Goal: Information Seeking & Learning: Learn about a topic

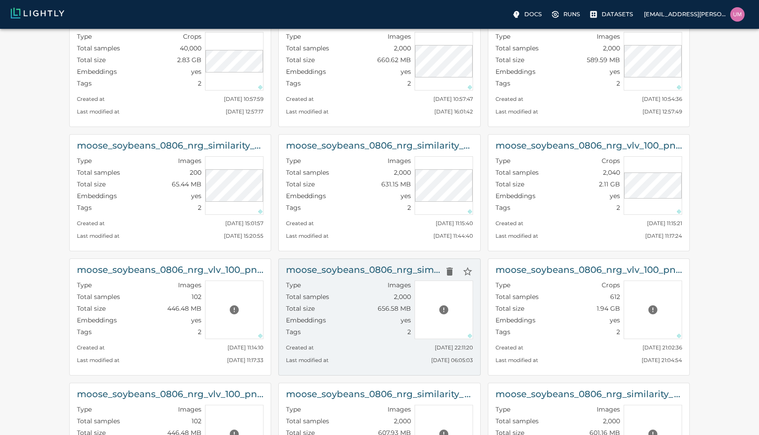
scroll to position [185, 0]
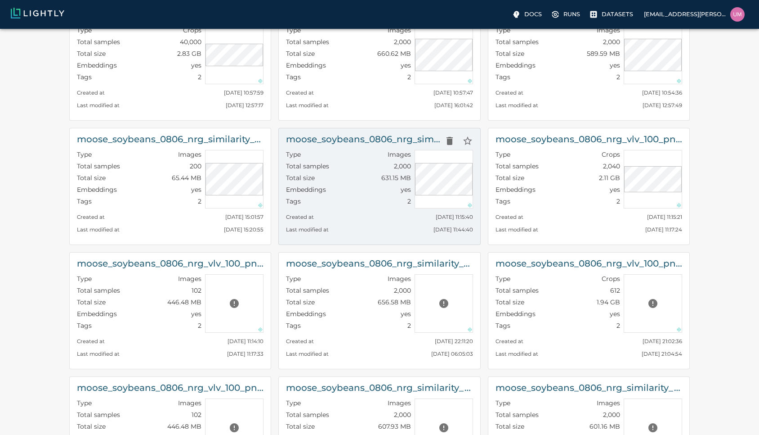
click at [363, 241] on div "moose_soybeans_0806_nrg_similarity_with_more_tiling Type Images Total samples 2…" at bounding box center [380, 186] width 202 height 117
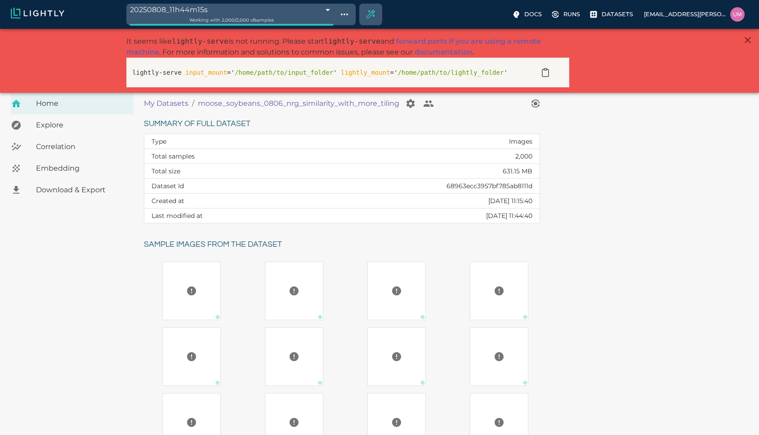
click at [175, 104] on p "My Datasets" at bounding box center [166, 103] width 45 height 11
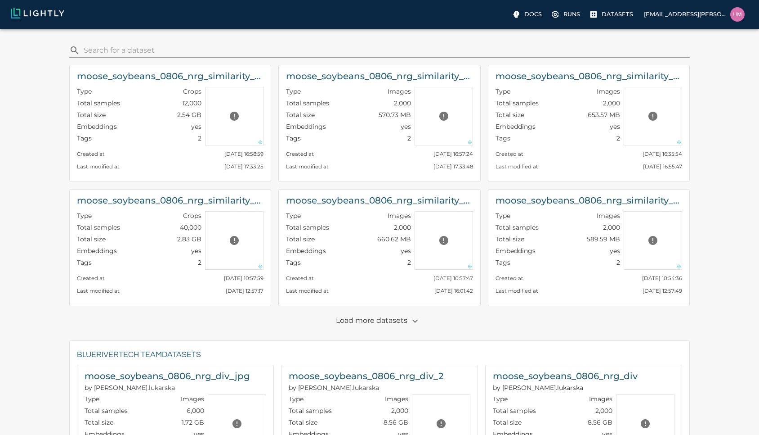
click at [379, 316] on p "Load more datasets" at bounding box center [379, 320] width 87 height 15
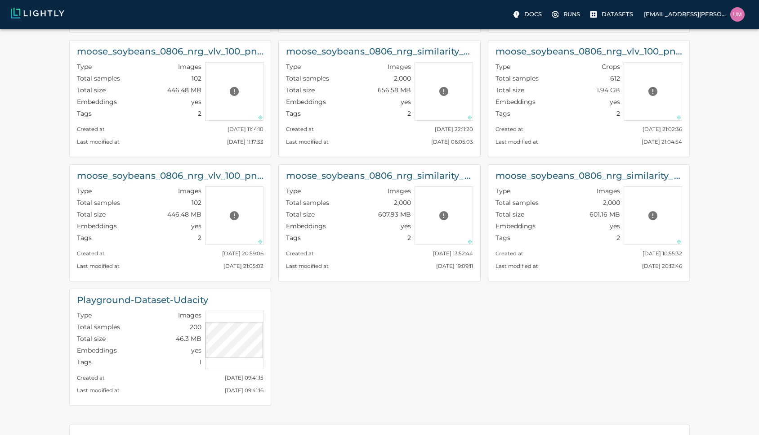
scroll to position [400, 0]
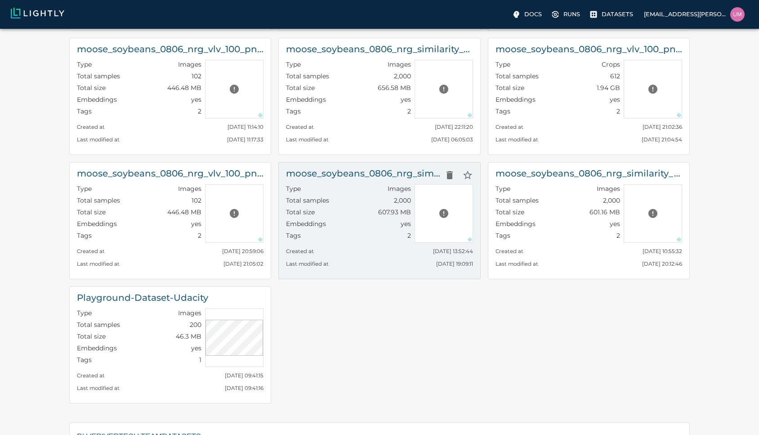
click at [395, 173] on h6 "moose_soybeans_0806_nrg_similarity_jpg_with_metadata" at bounding box center [363, 173] width 154 height 14
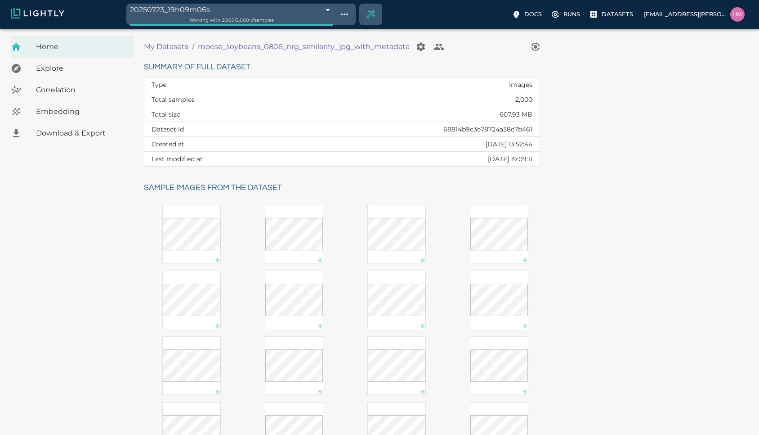
click at [177, 46] on p "My Datasets" at bounding box center [166, 46] width 45 height 11
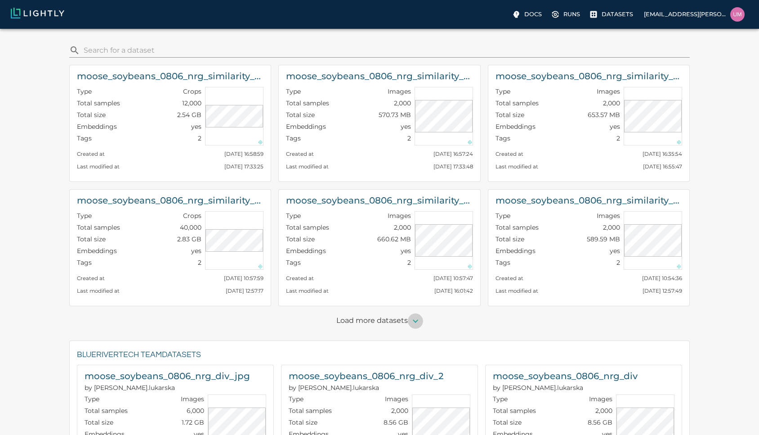
click at [414, 322] on icon "button" at bounding box center [415, 320] width 11 height 11
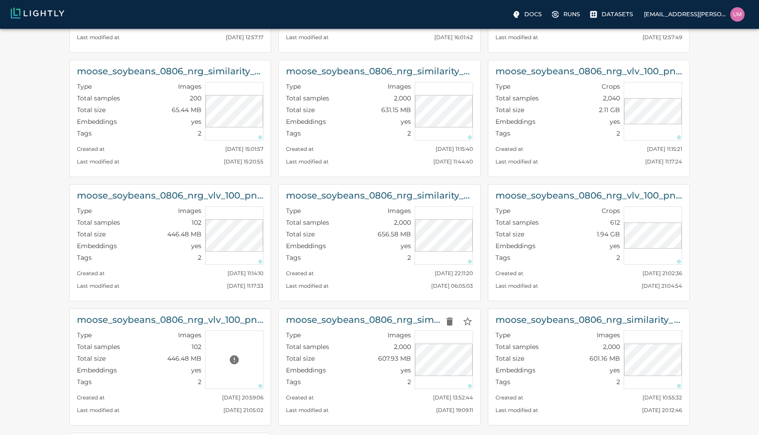
scroll to position [261, 0]
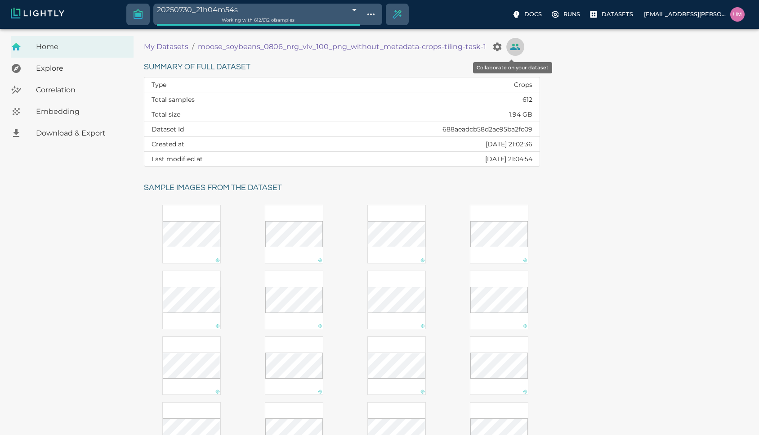
click at [515, 48] on icon "Collaborate on your dataset" at bounding box center [516, 47] width 10 height 6
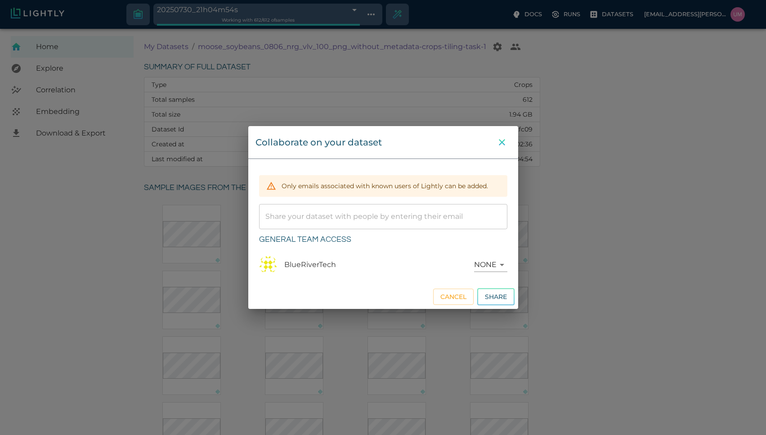
click at [500, 142] on icon "close" at bounding box center [502, 142] width 11 height 11
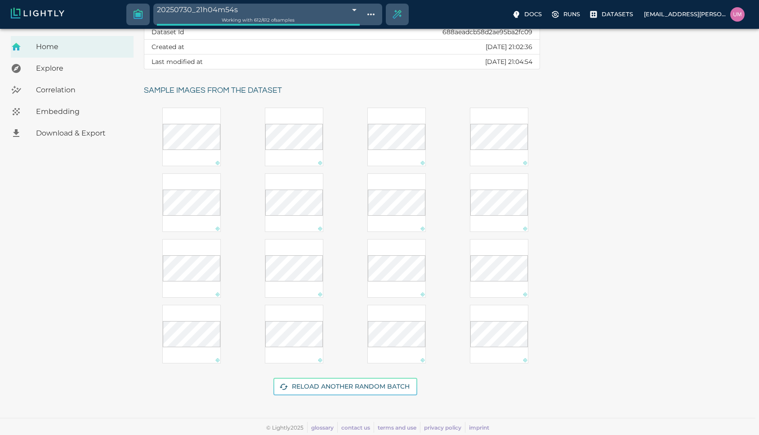
scroll to position [72, 0]
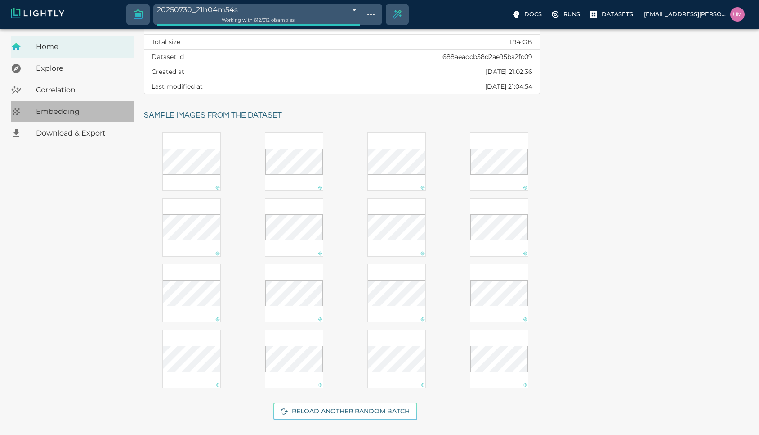
click at [79, 108] on span "Embedding" at bounding box center [81, 111] width 90 height 11
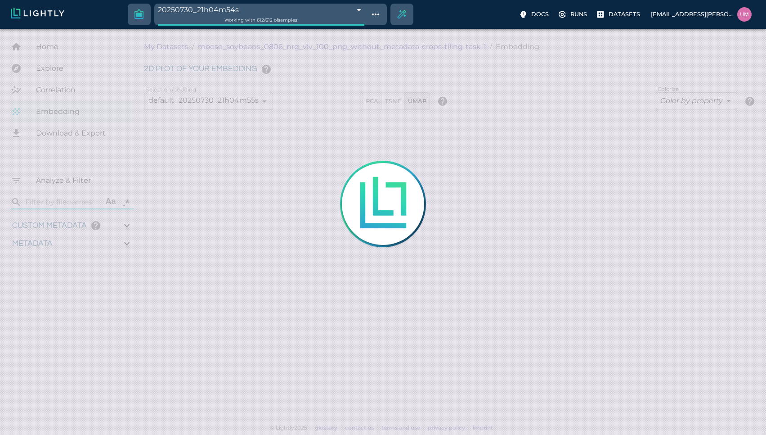
type input "1.45345179841884"
type input "5.33945179841884"
type input "8.35008144378662"
type input "76.7030814437866"
type input "1.45345179841884"
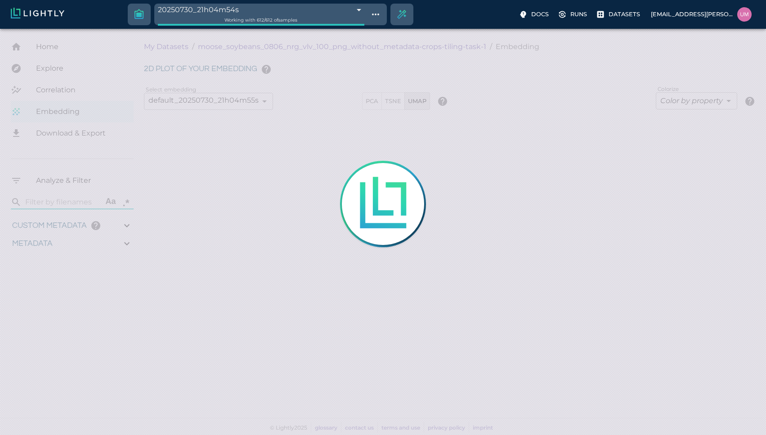
type input "5.33945179841884"
type input "8.35008144378662"
type input "76.7030814437866"
type input "1.45345179841884"
type input "5.33945179841884"
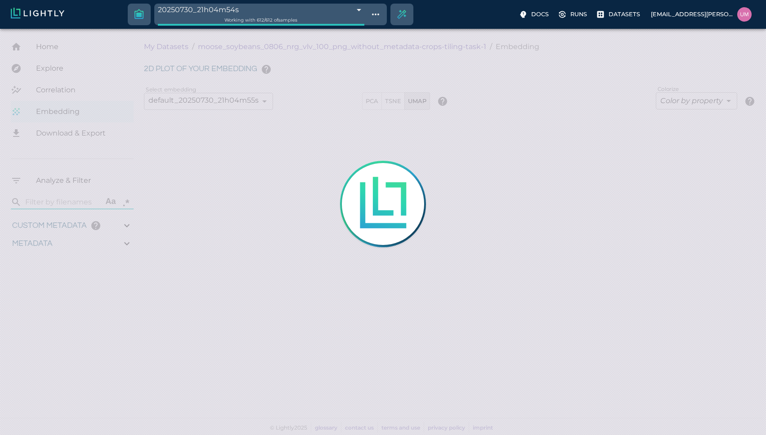
type input "8.35008144378662"
type input "76.7030814437866"
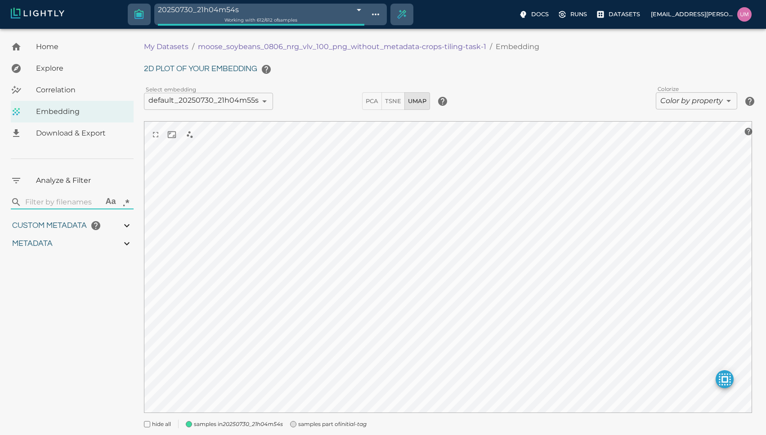
click at [676, 102] on body "20250730_21h04m54s 688aeb67c1be00751ac388a0 Working with 612 / 612 of samples D…" at bounding box center [383, 244] width 766 height 431
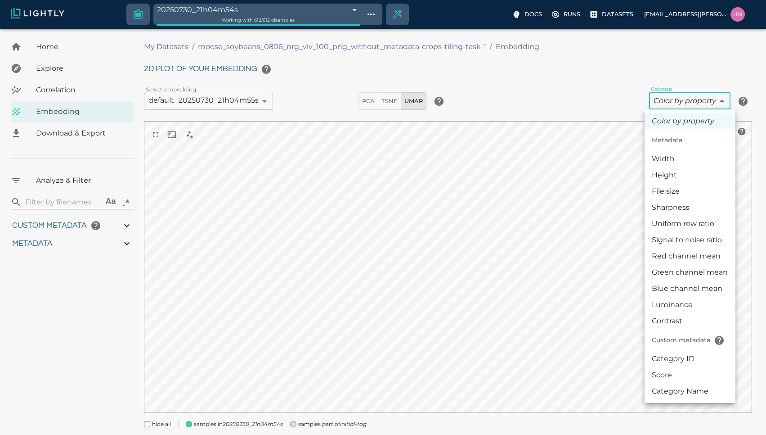
click at [181, 51] on div at bounding box center [383, 217] width 766 height 435
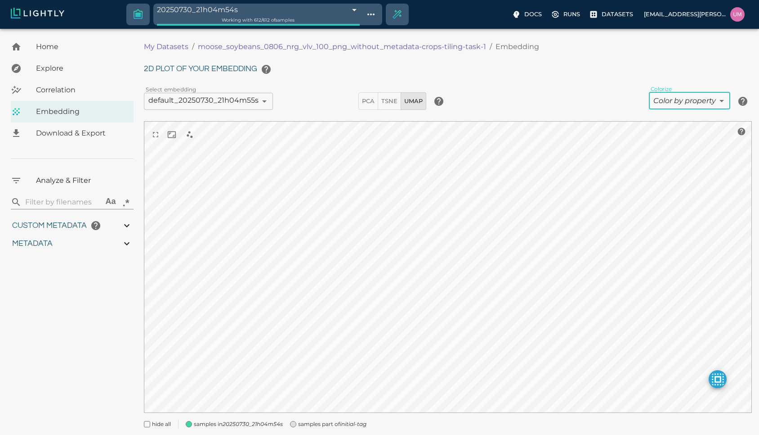
click at [179, 50] on p "My Datasets" at bounding box center [166, 46] width 45 height 11
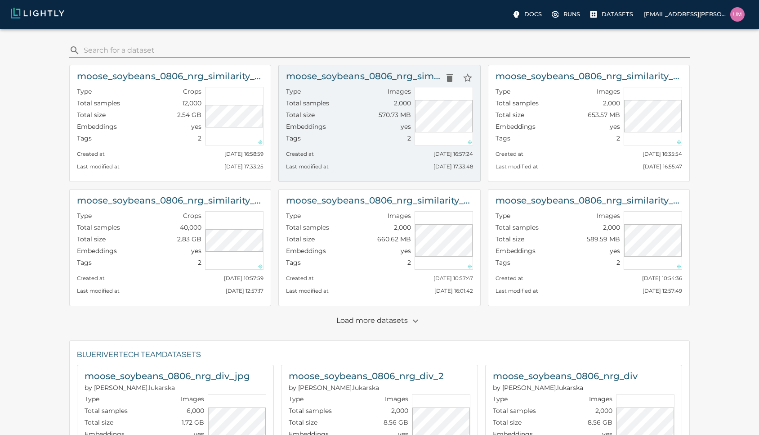
click at [355, 158] on div "Last modified at [GEOGRAPHIC_DATA][DATE] 17:33:48" at bounding box center [379, 164] width 187 height 13
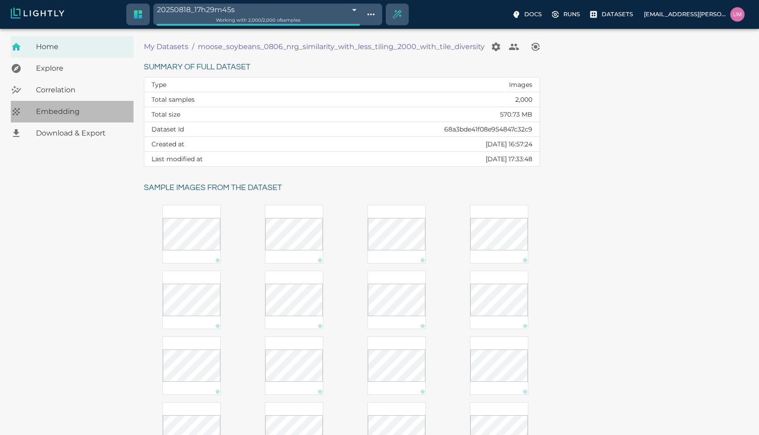
click at [74, 110] on span "Embedding" at bounding box center [81, 111] width 90 height 11
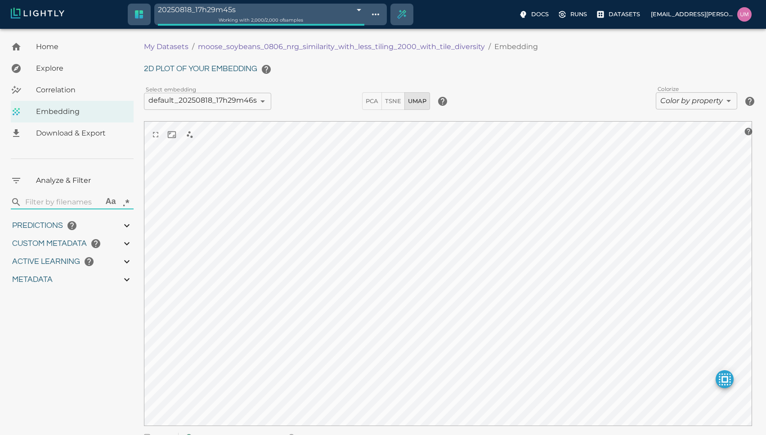
type input "12.40401"
type input "57.282"
type input "1.06945106750321"
type input "8.58645106750321"
type input "5.74433755874634"
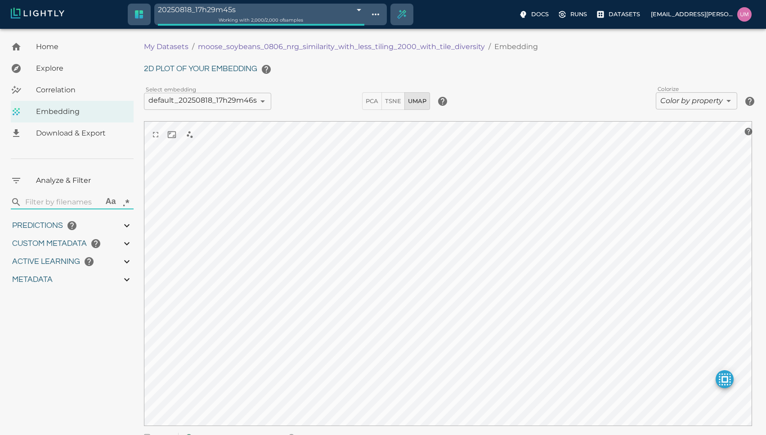
type input "89.0633375587463"
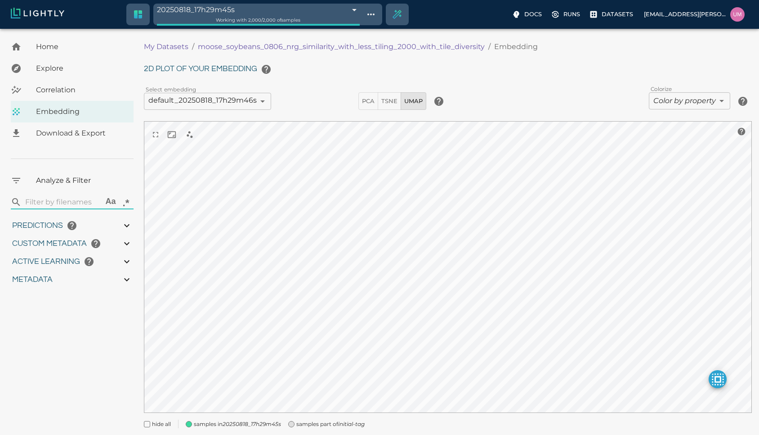
type input "12.40401"
type input "57.282"
type input "1.06945106750321"
type input "8.58645106750321"
type input "5.74433755874634"
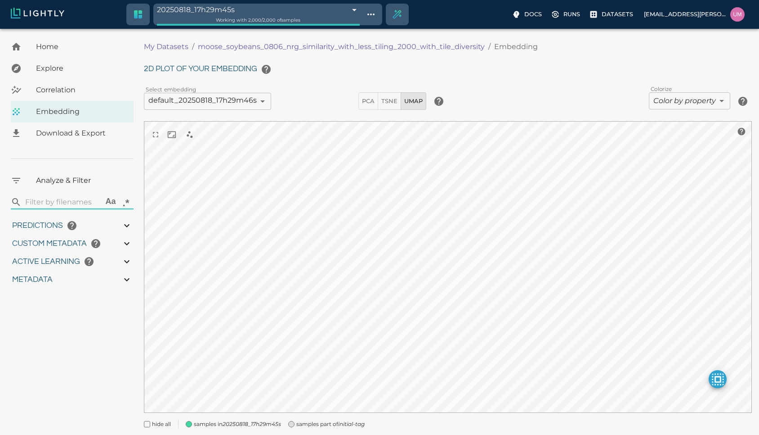
type input "89.0633375587463"
type input "12.40401"
type input "57.282"
type input "1.06945106750321"
type input "8.58645106750321"
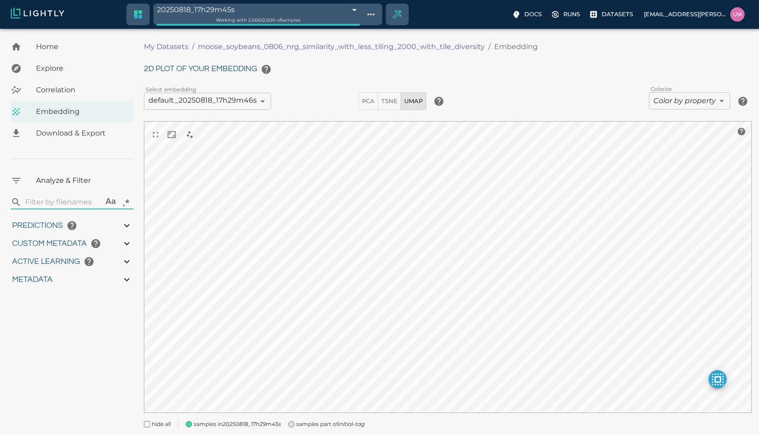
type input "5.74433755874634"
type input "89.0633375587463"
type input "9007199254740991"
type input "12.40401"
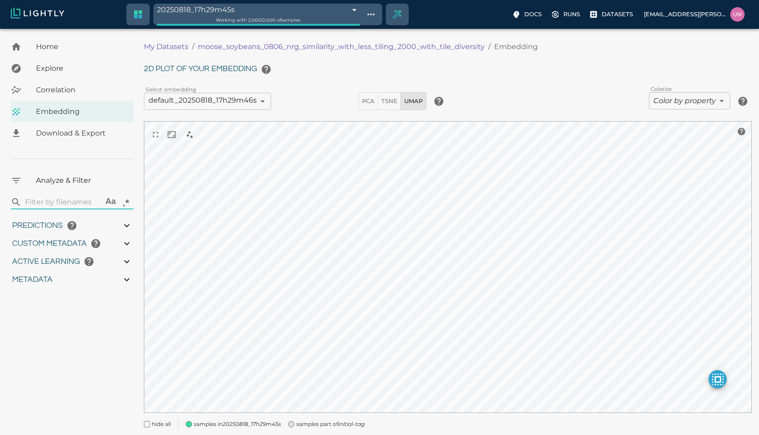
type input "57.282"
type input "1.06945106750321"
type input "8.58645106750321"
type input "5.74433755874634"
type input "89.0633375587463"
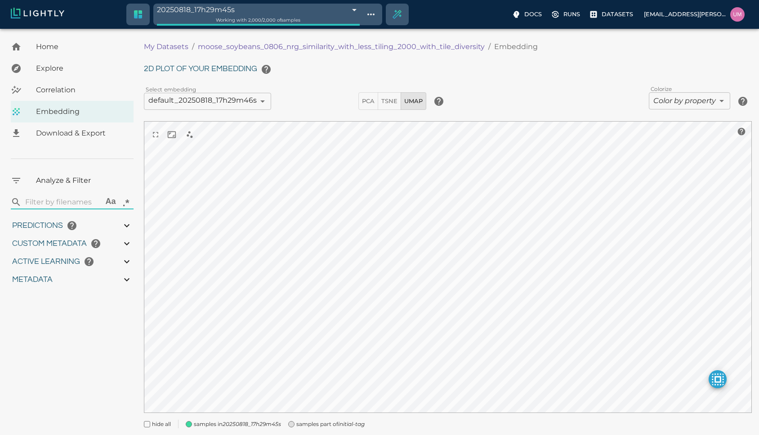
type input "12.40401"
type input "57.282"
type input "1.06945106750321"
type input "8.58645106750321"
type input "5.74433755874634"
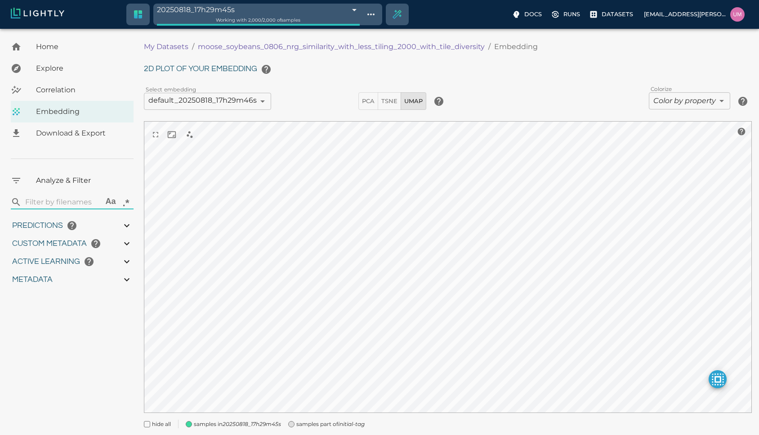
type input "89.0633375587463"
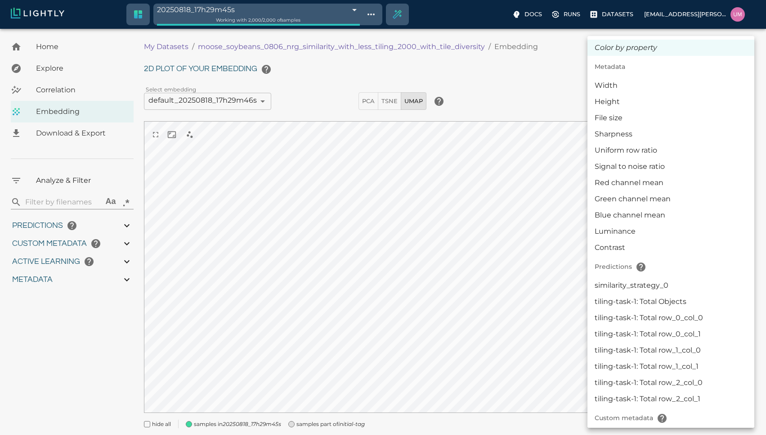
click at [688, 100] on body "20250818_17h29m45s 68a3c57a0b4c6f6c5635e5d7 Working with 2,000 / 2,000 of sampl…" at bounding box center [383, 244] width 766 height 431
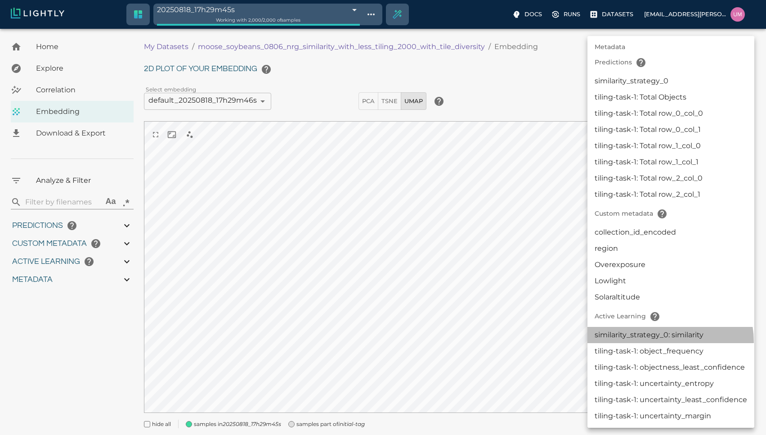
click at [667, 341] on li "similarity_strategy_0: similarity" at bounding box center [671, 335] width 167 height 16
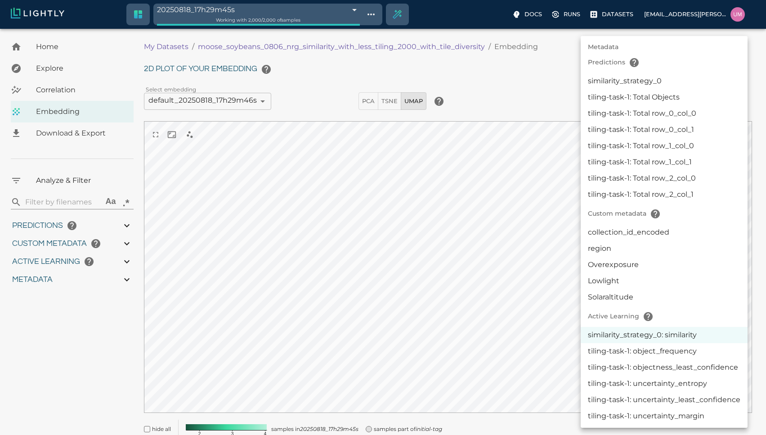
click at [674, 98] on body "20250818_17h29m45s 68a3c57a0b4c6f6c5635e5d7 Working with 2,000 / 2,000 of sampl…" at bounding box center [383, 250] width 766 height 442
click at [675, 233] on li "collection_id_encoded" at bounding box center [664, 232] width 167 height 16
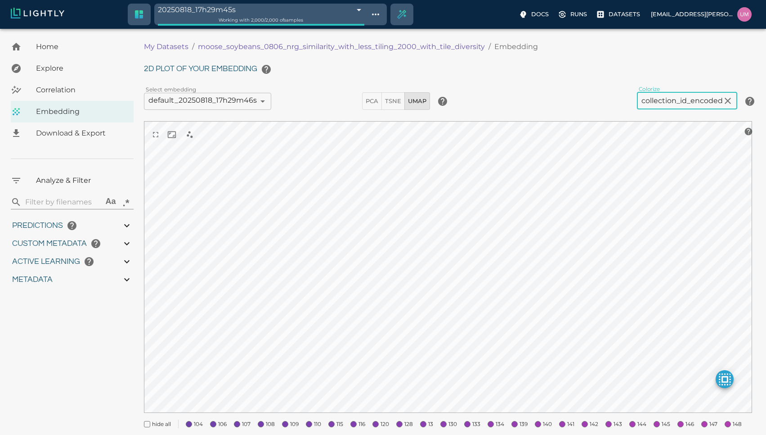
click at [665, 103] on body "20250818_17h29m45s 68a3c57a0b4c6f6c5635e5d7 Working with 2,000 / 2,000 of sampl…" at bounding box center [383, 325] width 766 height 593
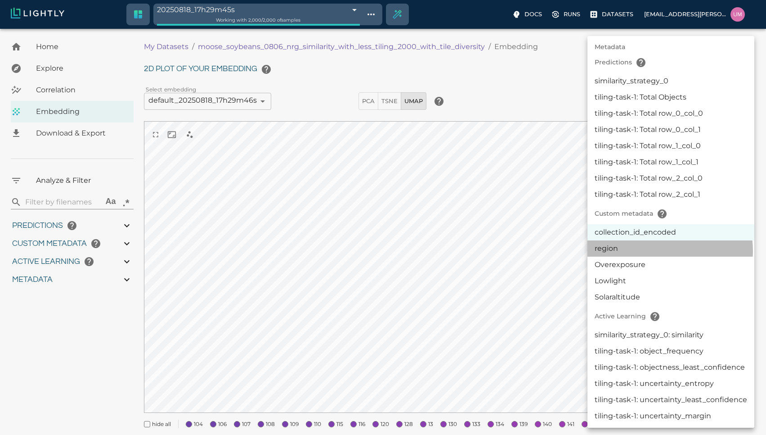
click at [663, 251] on li "region" at bounding box center [671, 248] width 167 height 16
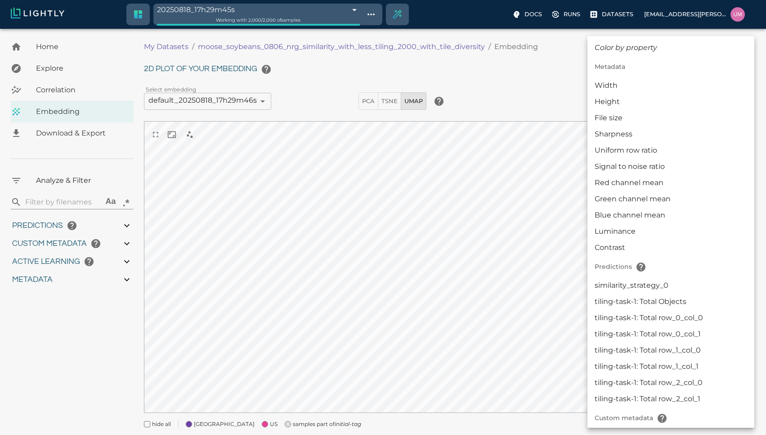
click at [679, 100] on body "20250818_17h29m45s 68a3c57a0b4c6f6c5635e5d7 Working with 2,000 / 2,000 of sampl…" at bounding box center [383, 244] width 766 height 431
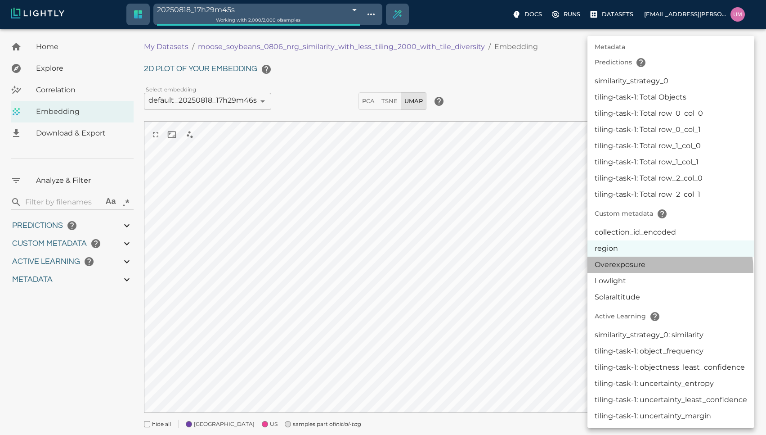
click at [662, 270] on li "Overexposure" at bounding box center [671, 264] width 167 height 16
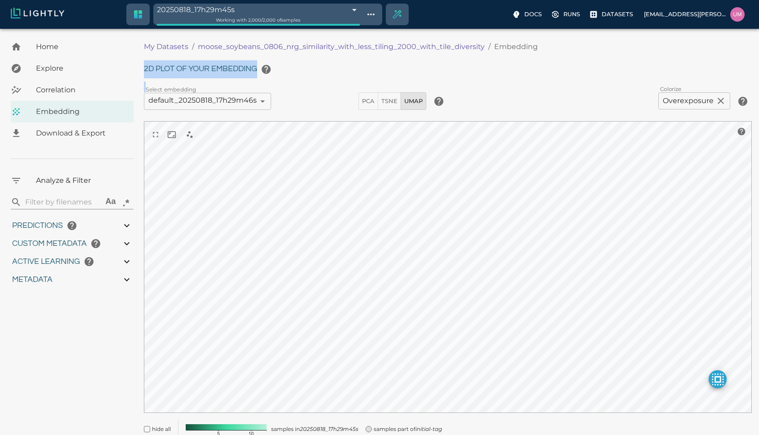
drag, startPoint x: 689, startPoint y: 90, endPoint x: 681, endPoint y: 100, distance: 12.4
click at [681, 100] on div "2D plot of your embedding Select embedding default_20250818_17h29m46s 68a3c57b1…" at bounding box center [448, 248] width 608 height 377
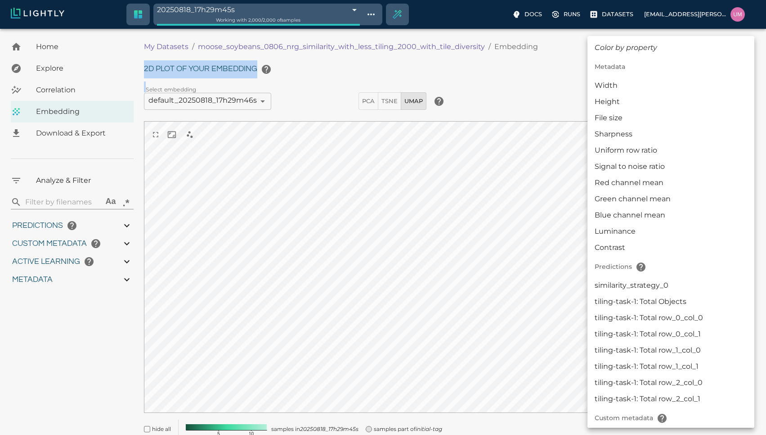
click at [681, 100] on body "20250818_17h29m45s 68a3c57a0b4c6f6c5635e5d7 Working with 2,000 / 2,000 of sampl…" at bounding box center [383, 250] width 766 height 442
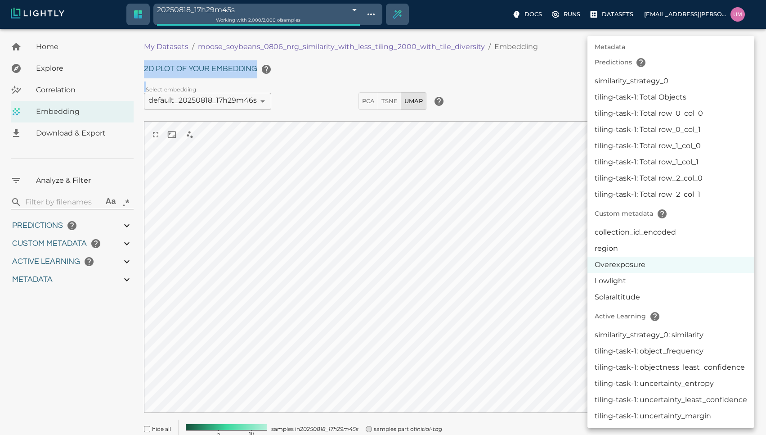
click at [659, 295] on li "Solaraltitude" at bounding box center [671, 297] width 167 height 16
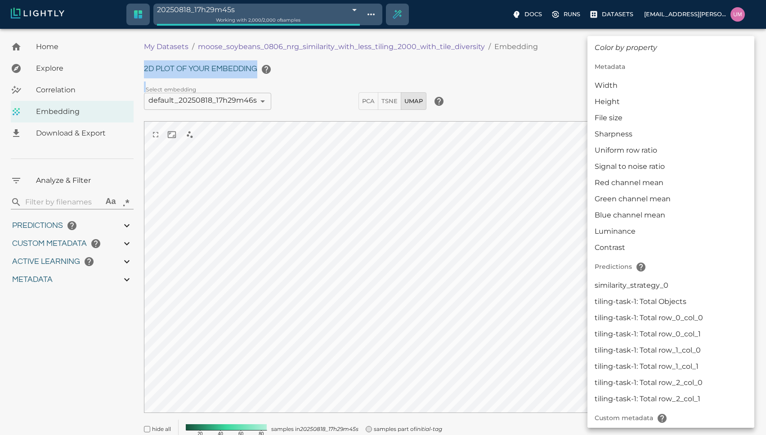
click at [692, 99] on body "20250818_17h29m45s 68a3c57a0b4c6f6c5635e5d7 Working with 2,000 / 2,000 of sampl…" at bounding box center [383, 250] width 766 height 442
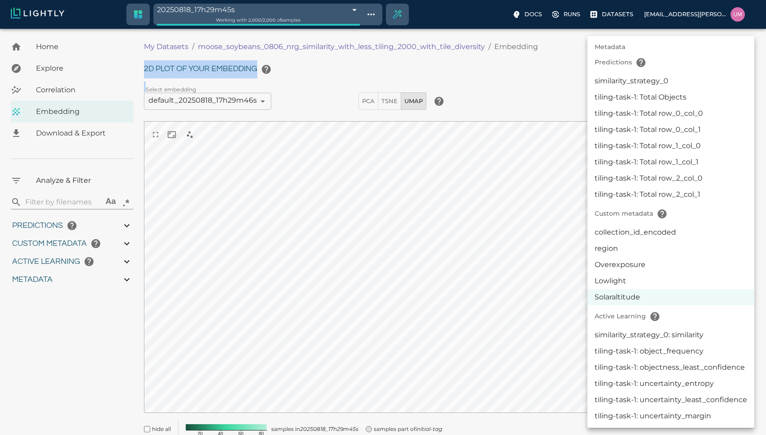
click at [647, 336] on li "similarity_strategy_0: similarity" at bounding box center [671, 335] width 167 height 16
type input "activeLearningv2|similarity_strategy_0: similarity"
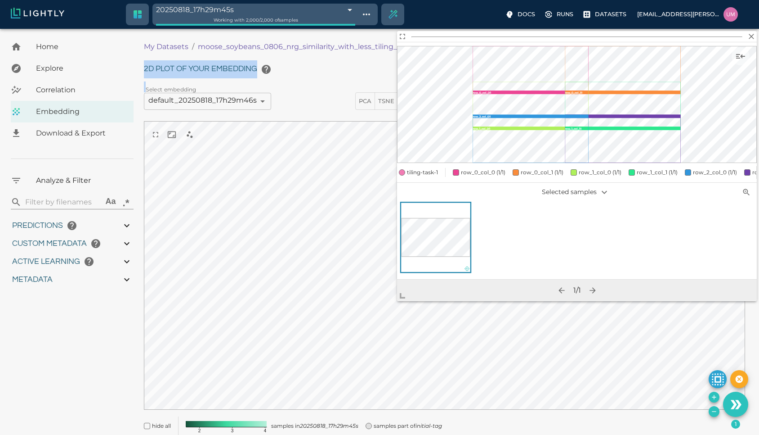
click at [425, 169] on span "tiling-task-1" at bounding box center [422, 172] width 31 height 9
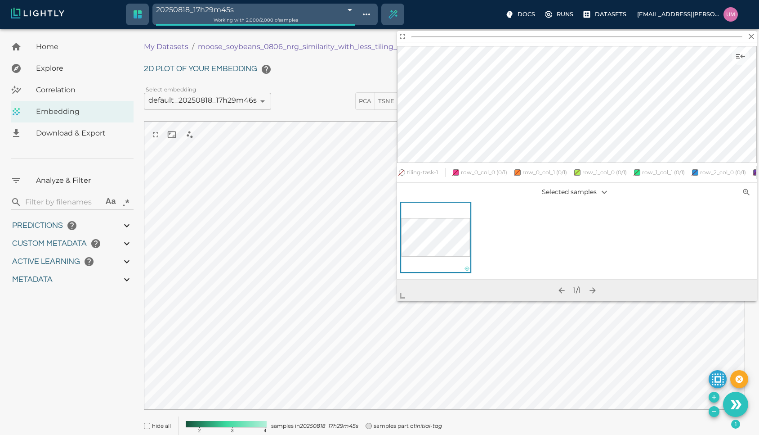
click at [556, 98] on icon at bounding box center [577, 104] width 360 height 117
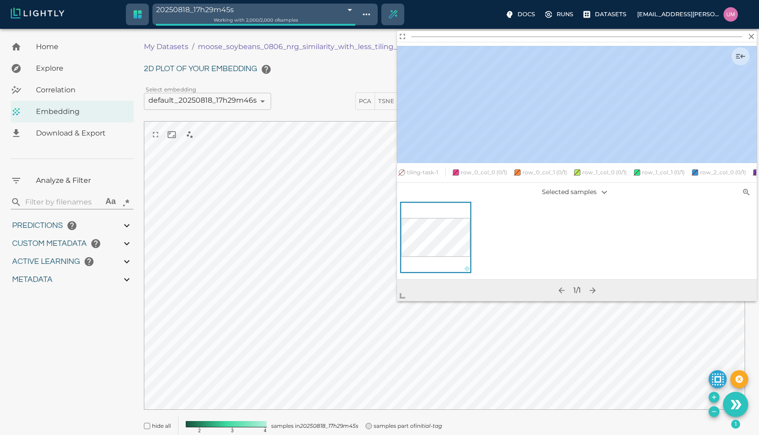
click at [556, 98] on icon at bounding box center [577, 104] width 360 height 117
click at [556, 170] on span "row_0_col_1 (0/1)" at bounding box center [545, 172] width 45 height 9
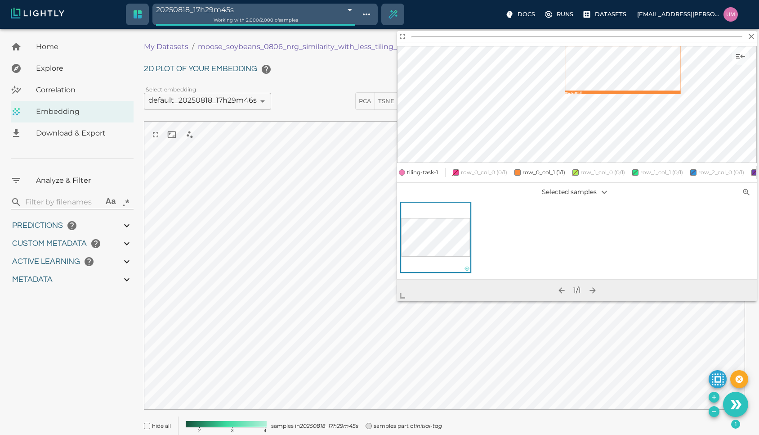
click at [622, 192] on p "Selected samples" at bounding box center [577, 191] width 120 height 15
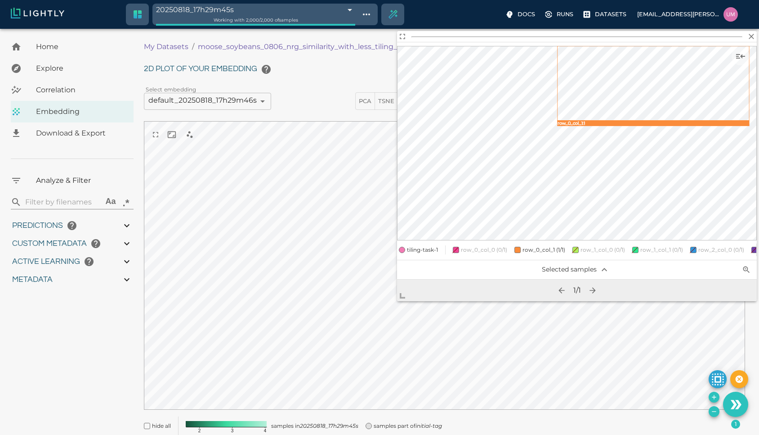
click at [66, 93] on span "Correlation" at bounding box center [81, 90] width 90 height 11
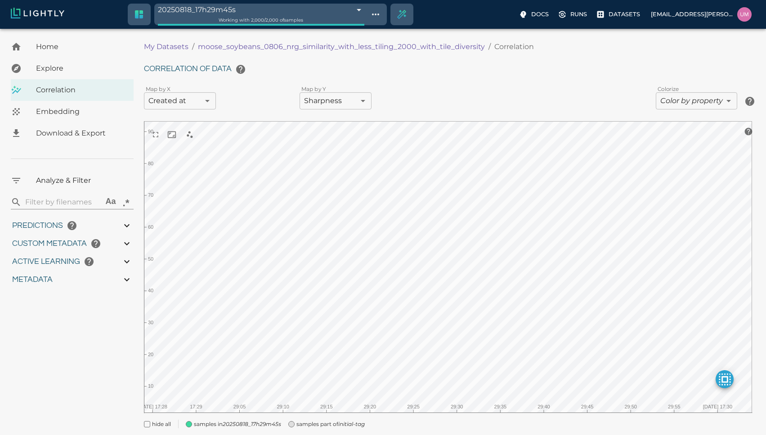
click at [677, 108] on body "20250818_17h29m45s 68a3c57a0b4c6f6c5635e5d7 Working with 2,000 / 2,000 of sampl…" at bounding box center [383, 244] width 766 height 431
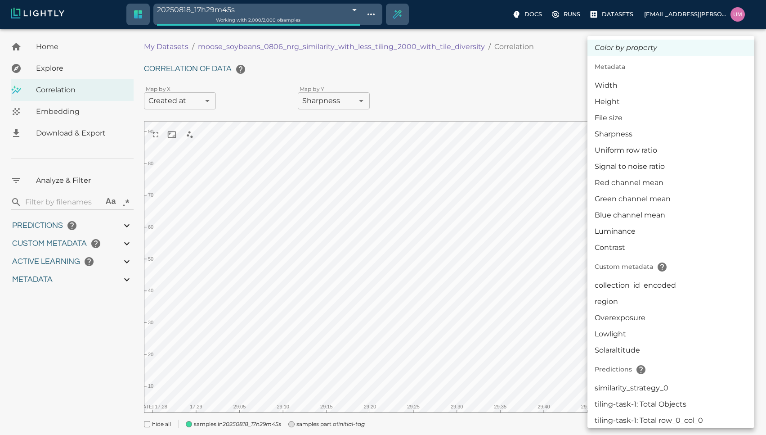
click at [657, 287] on li "collection_id_encoded" at bounding box center [671, 285] width 167 height 16
type input "userDefined|CATEGORICAL_INT|collection_id_encoded"
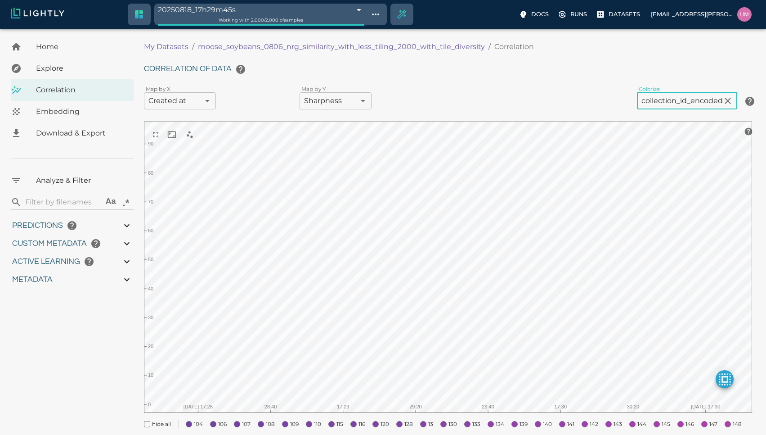
click at [346, 97] on body "20250818_17h29m45s 68a3c57a0b4c6f6c5635e5d7 Working with 2,000 / 2,000 of sampl…" at bounding box center [383, 325] width 766 height 593
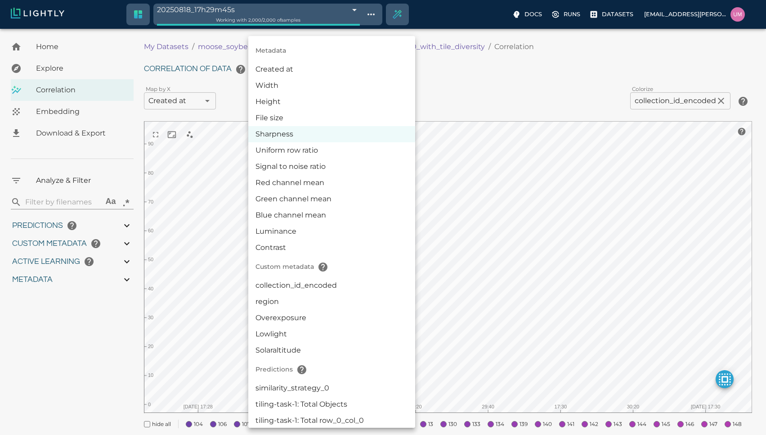
scroll to position [32, 0]
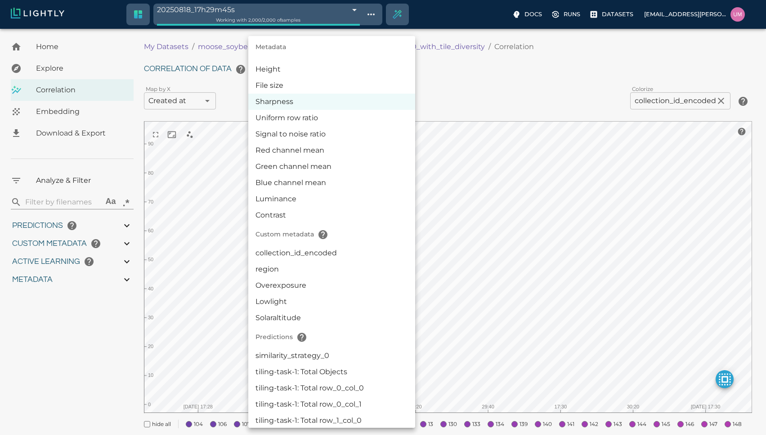
drag, startPoint x: 362, startPoint y: 345, endPoint x: 351, endPoint y: 349, distance: 11.8
click at [351, 349] on ul "Metadata Created at Width Height File size Sharpness Uniform row ratio Signal t…" at bounding box center [331, 302] width 167 height 596
click at [351, 349] on li "similarity_strategy_0" at bounding box center [331, 355] width 167 height 16
type input "predictions|CATEGORICAL_STRING|CLASSIFICATION|name:|similarity_strategy_0"
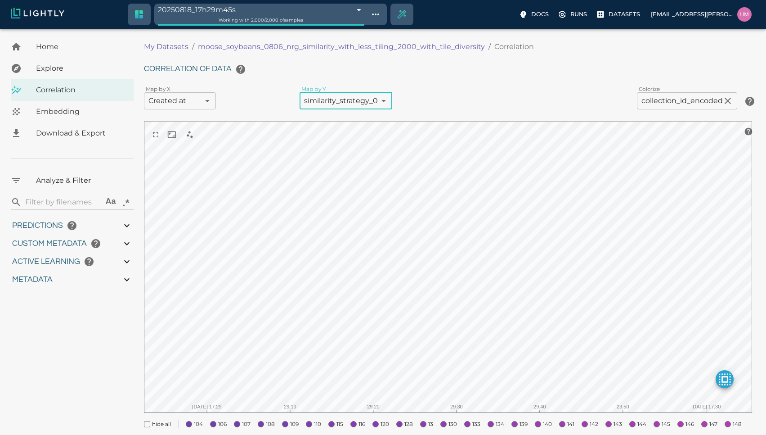
click at [203, 99] on body "20250818_17h29m45s 68a3c57a0b4c6f6c5635e5d7 Working with 2,000 / 2,000 of sampl…" at bounding box center [383, 325] width 766 height 593
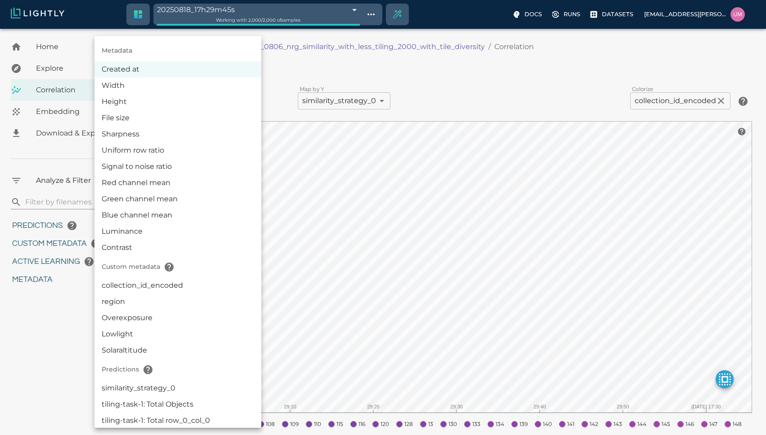
click at [217, 230] on li "Luminance" at bounding box center [177, 231] width 167 height 16
type input "luminance"
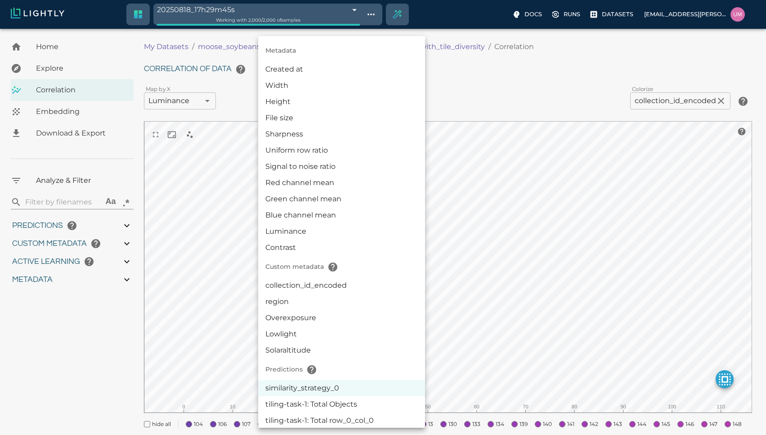
click at [387, 100] on body "20250818_17h29m45s 68a3c57a0b4c6f6c5635e5d7 Working with 2,000 / 2,000 of sampl…" at bounding box center [383, 333] width 766 height 609
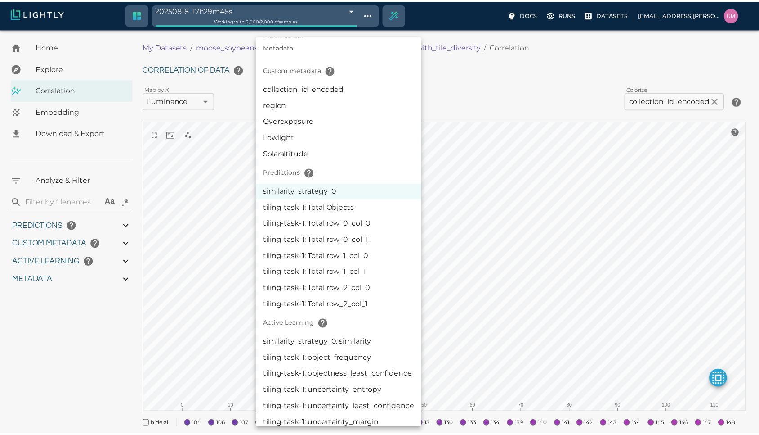
scroll to position [204, 0]
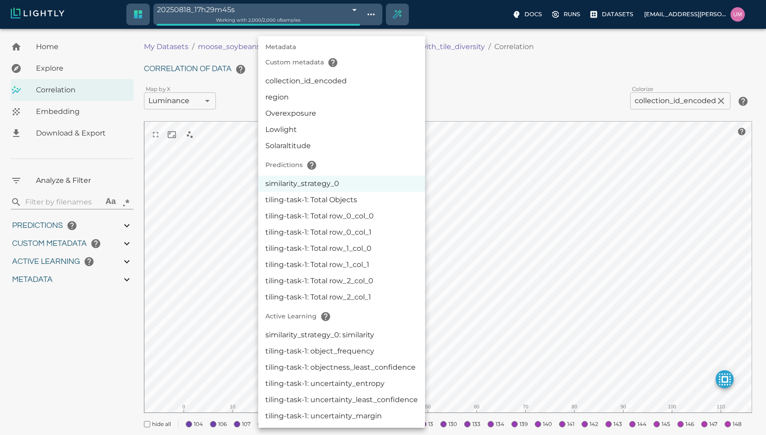
click at [372, 329] on li "similarity_strategy_0: similarity" at bounding box center [341, 335] width 167 height 16
type input "activeLearningv2|similarity_strategy_0: similarity"
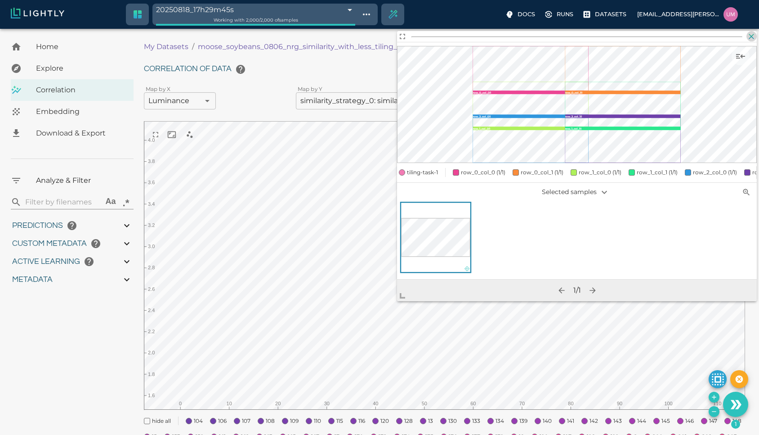
click at [755, 35] on icon "button" at bounding box center [751, 36] width 9 height 9
click at [433, 168] on span "tiling-task-1" at bounding box center [422, 172] width 31 height 9
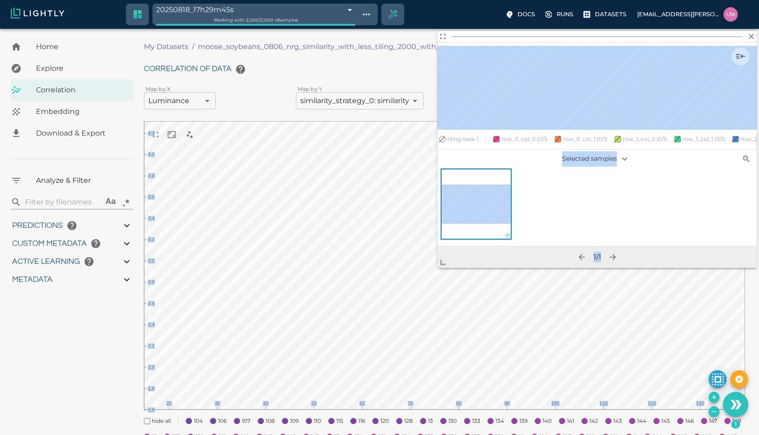
click at [412, 277] on body "20250818_17h29m45s 68a3c57a0b4c6f6c5635e5d7 Working with 2,000 / 2,000 of sampl…" at bounding box center [379, 332] width 759 height 606
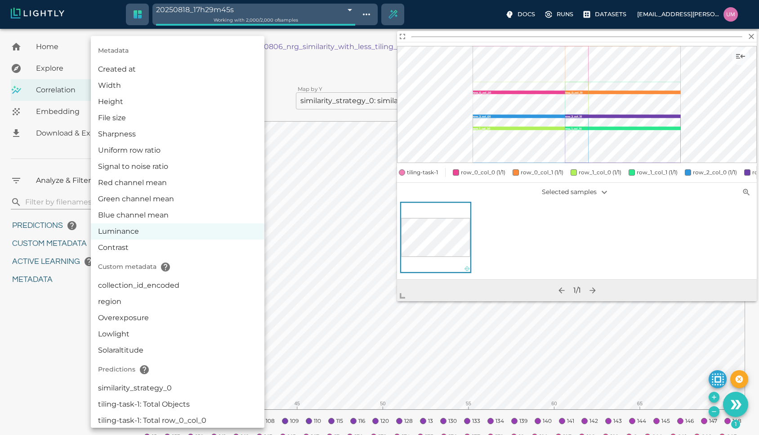
click at [199, 104] on body "20250818_17h29m45s 68a3c57a0b4c6f6c5635e5d7 Working with 2,000 / 2,000 of sampl…" at bounding box center [379, 332] width 759 height 606
click at [180, 292] on li "collection_id_encoded" at bounding box center [178, 285] width 174 height 16
type input "userDefined|CATEGORICAL_INT|collection_id_encoded"
